Goal: Book appointment/travel/reservation

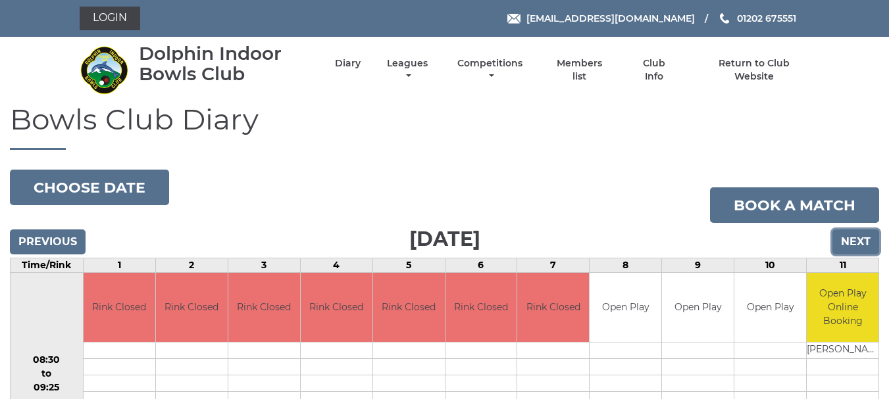
click at [844, 246] on input "Next" at bounding box center [855, 242] width 47 height 25
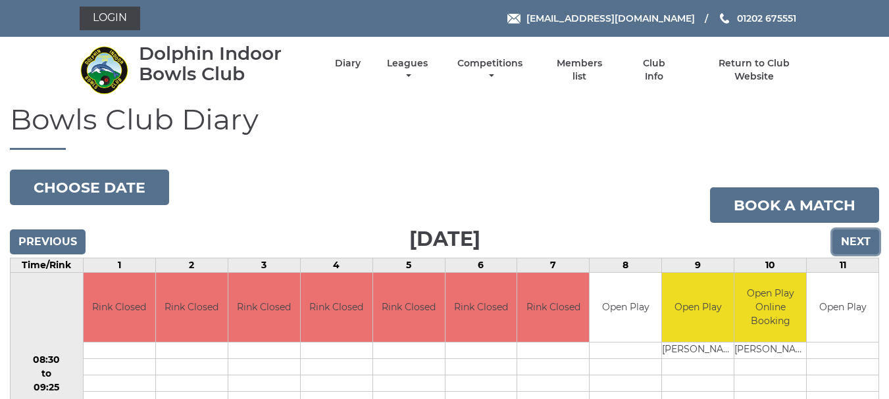
click at [844, 246] on input "Next" at bounding box center [855, 242] width 47 height 25
